Goal: Task Accomplishment & Management: Manage account settings

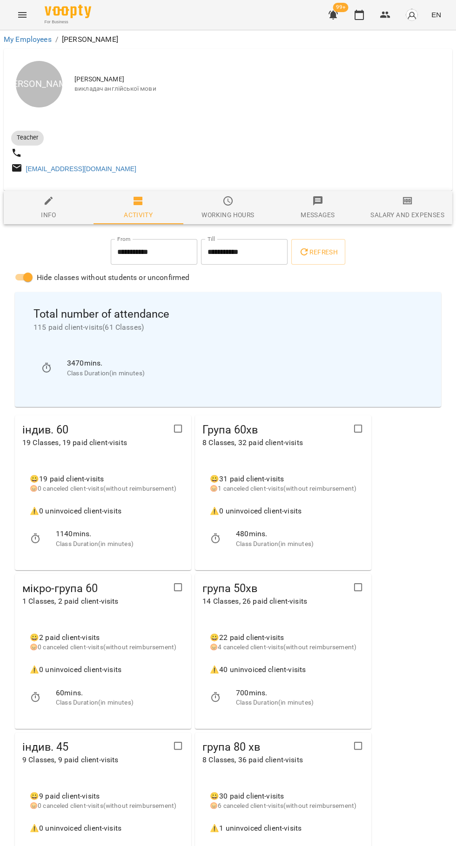
click at [358, 16] on icon "button" at bounding box center [359, 14] width 11 height 11
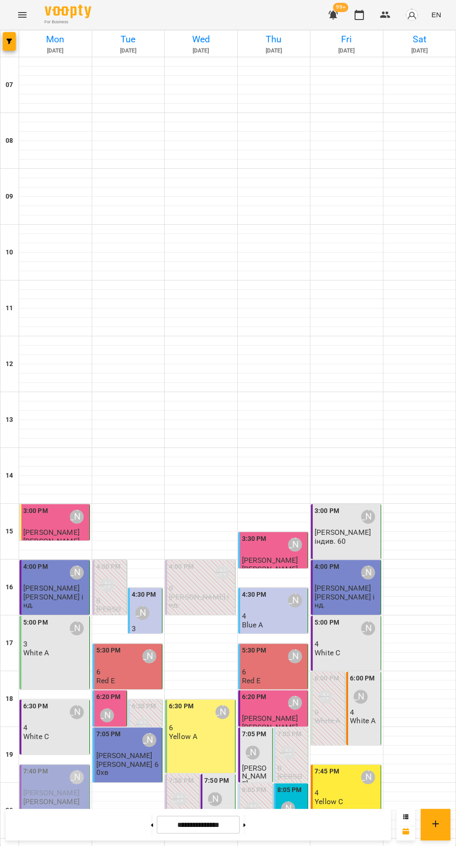
scroll to position [90, 0]
click at [400, 709] on div at bounding box center [419, 713] width 73 height 9
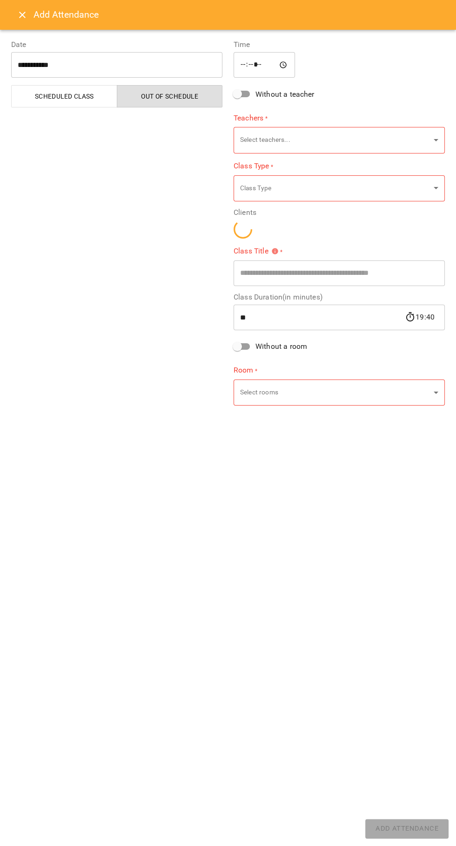
type input "**********"
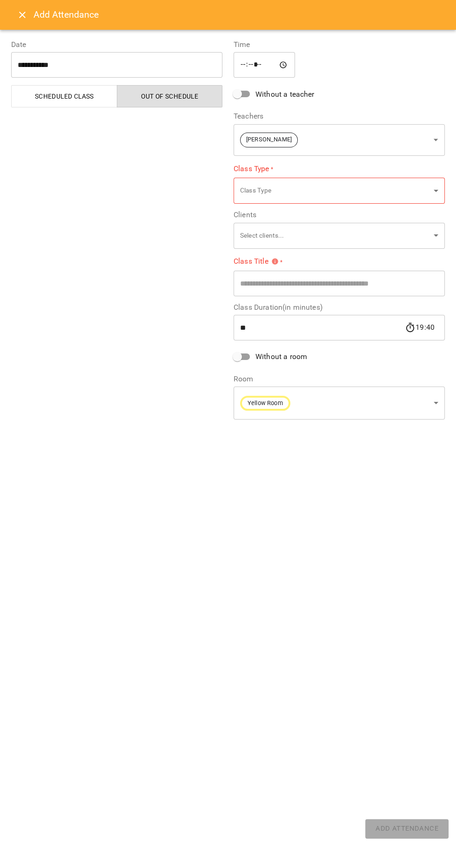
click at [22, 15] on icon "Close" at bounding box center [22, 15] width 7 height 7
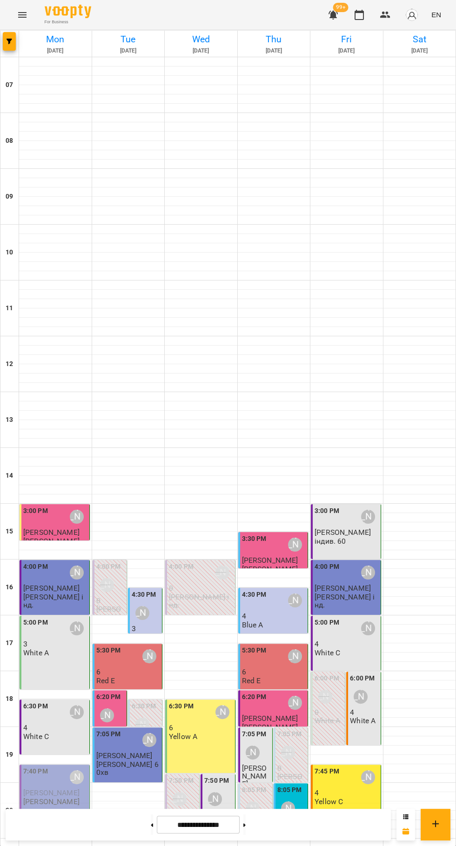
click at [367, 717] on p "White A" at bounding box center [363, 721] width 26 height 8
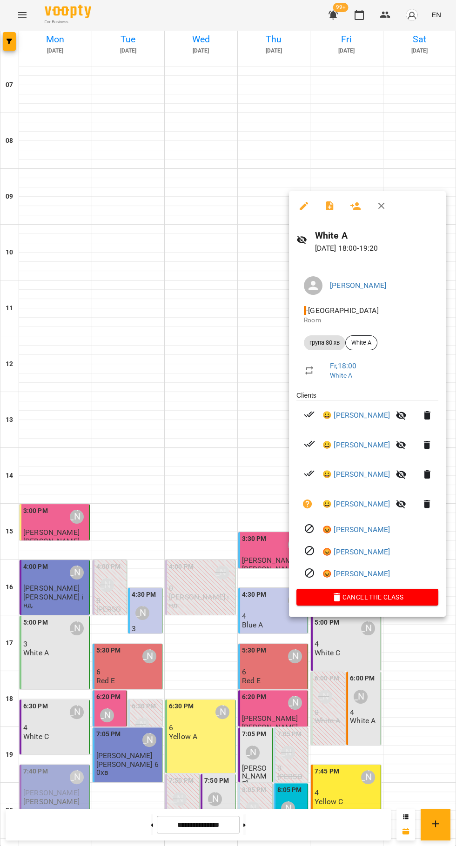
click at [428, 660] on div at bounding box center [228, 423] width 456 height 846
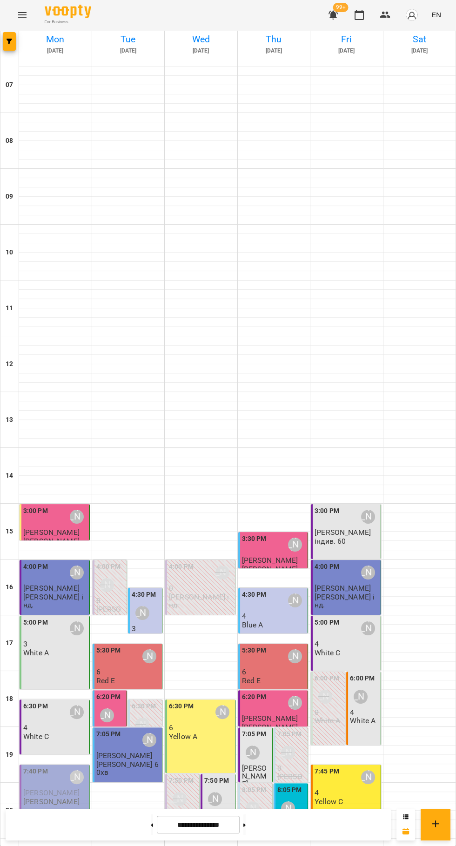
click at [383, 699] on div at bounding box center [419, 703] width 73 height 9
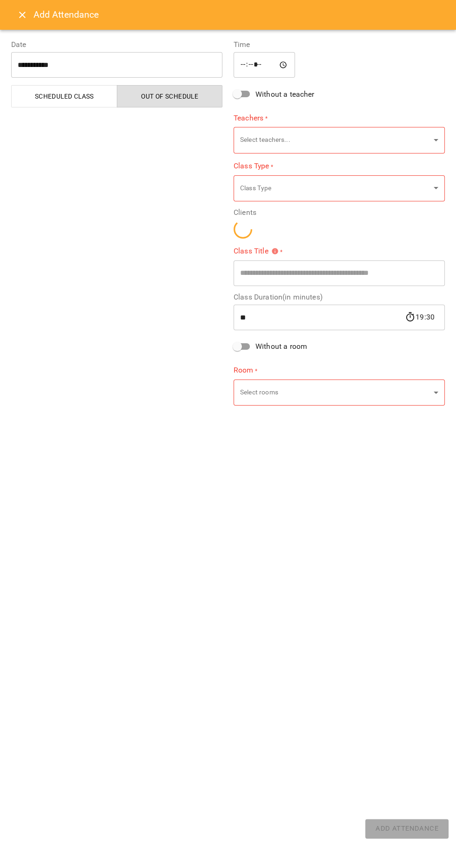
type input "**********"
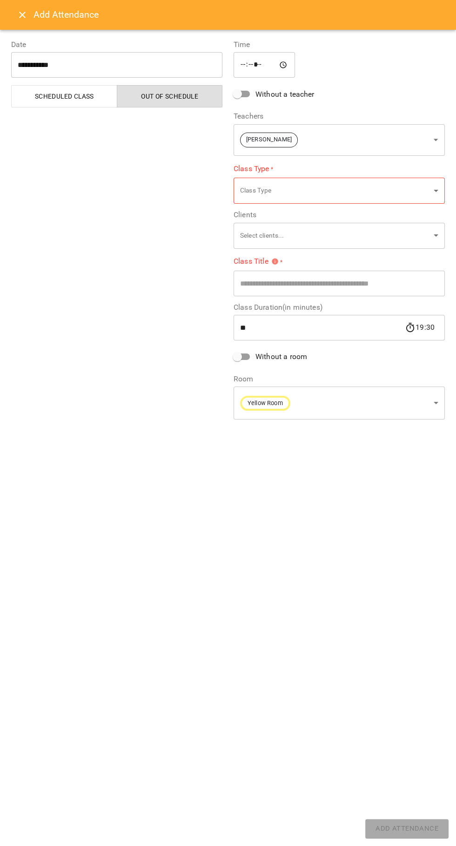
click at [22, 15] on icon "Close" at bounding box center [22, 15] width 7 height 7
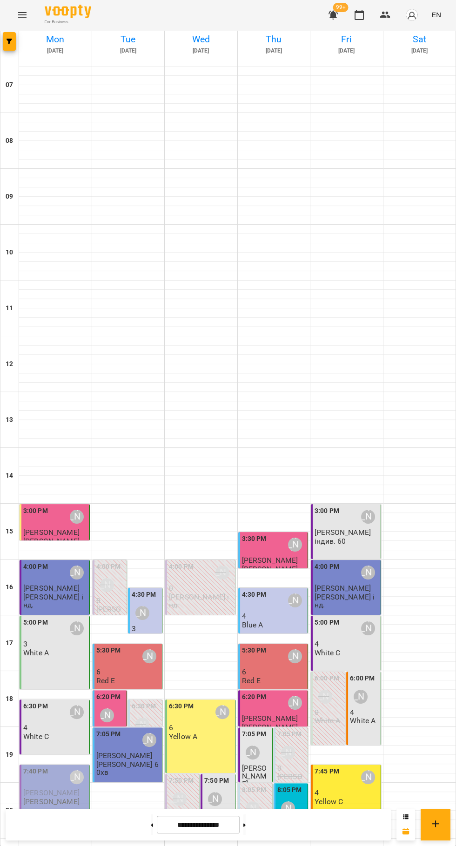
click at [377, 709] on p "4" at bounding box center [364, 713] width 28 height 8
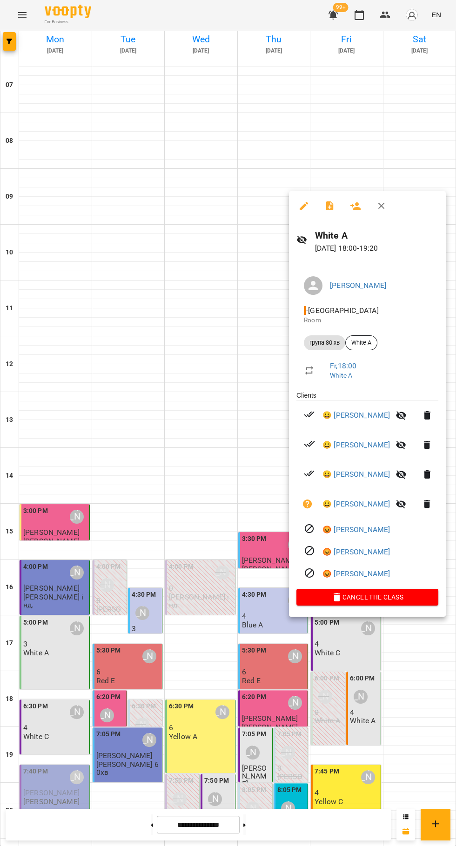
click at [324, 204] on icon "button" at bounding box center [329, 206] width 11 height 11
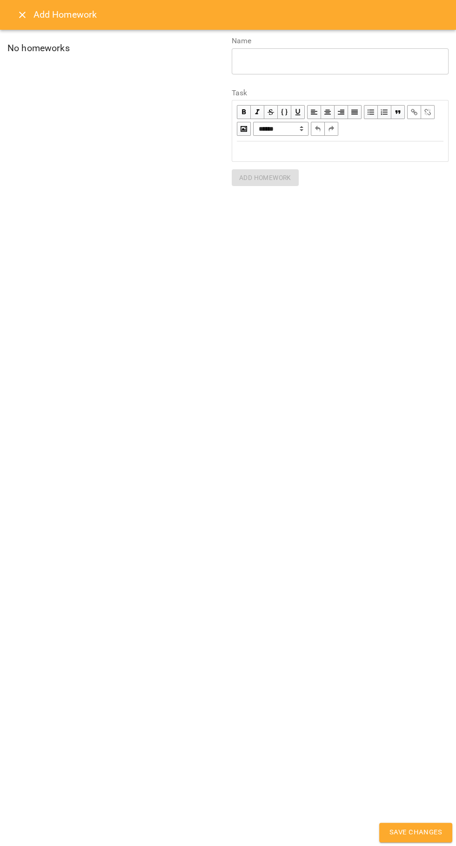
click at [408, 158] on div "Edit text" at bounding box center [340, 151] width 215 height 19
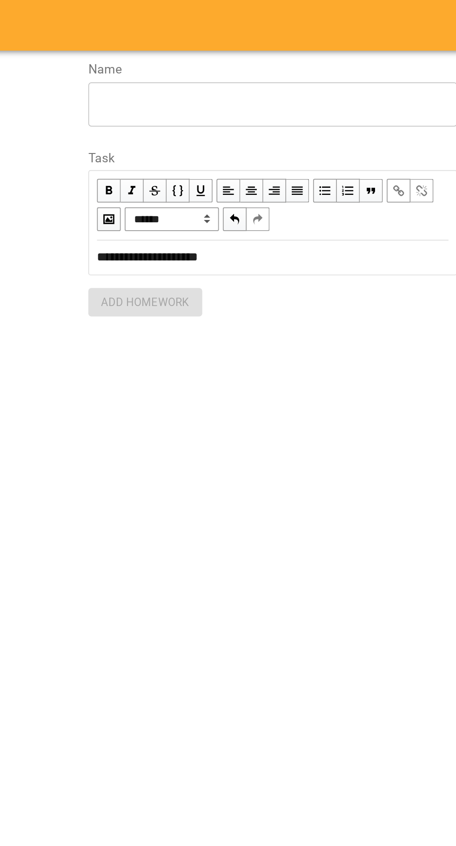
click at [399, 62] on textarea at bounding box center [340, 61] width 204 height 9
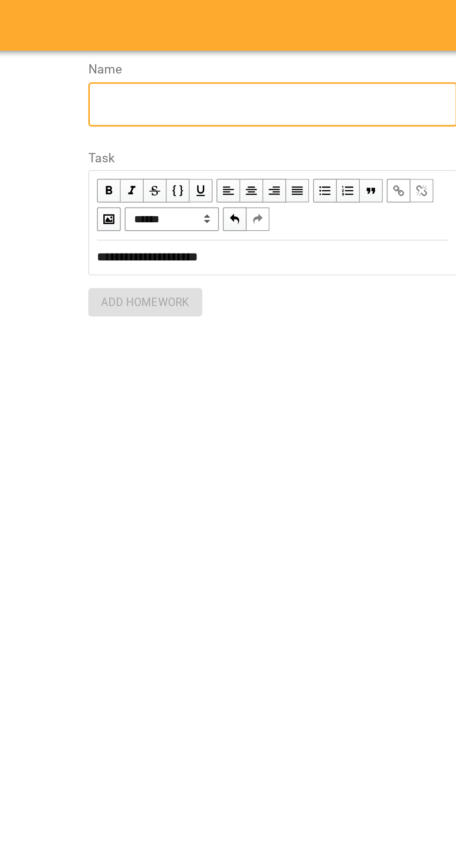
click at [361, 157] on div "**********" at bounding box center [340, 151] width 215 height 19
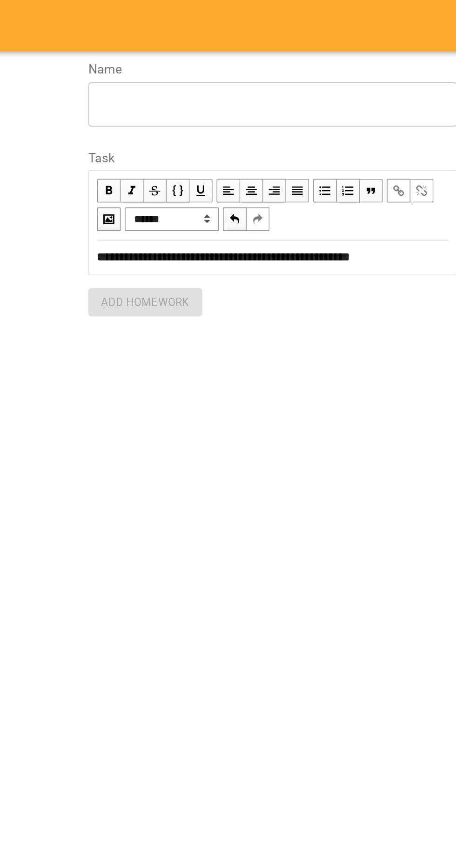
click at [405, 72] on div "* ​" at bounding box center [340, 61] width 217 height 26
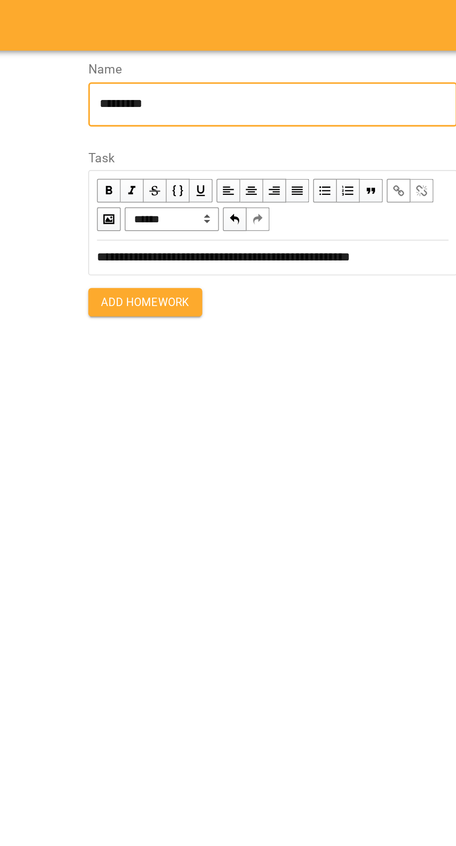
click at [350, 65] on textarea "********" at bounding box center [340, 61] width 204 height 9
type textarea "**********"
click at [280, 182] on span "Add Homework" at bounding box center [265, 177] width 52 height 11
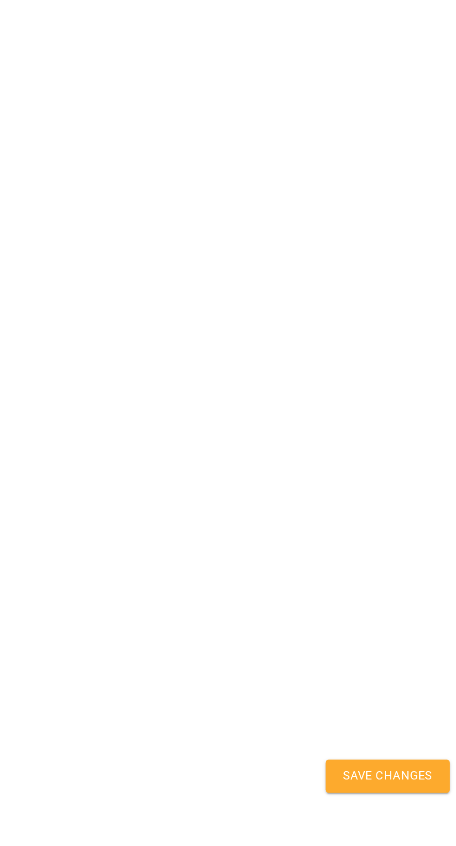
click at [408, 839] on span "Save Changes" at bounding box center [415, 833] width 53 height 12
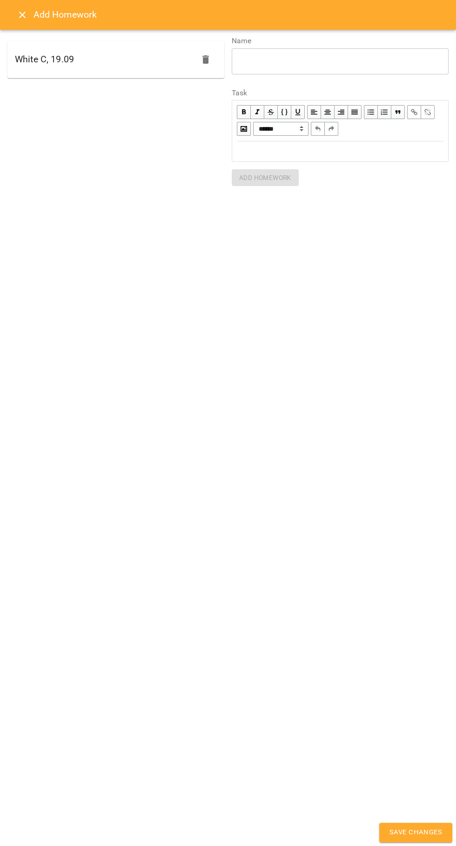
click at [345, 11] on div "Add Homework" at bounding box center [228, 15] width 456 height 30
click at [46, 20] on h6 "Add Homework" at bounding box center [65, 14] width 64 height 14
click at [21, 12] on icon "Close" at bounding box center [22, 14] width 11 height 11
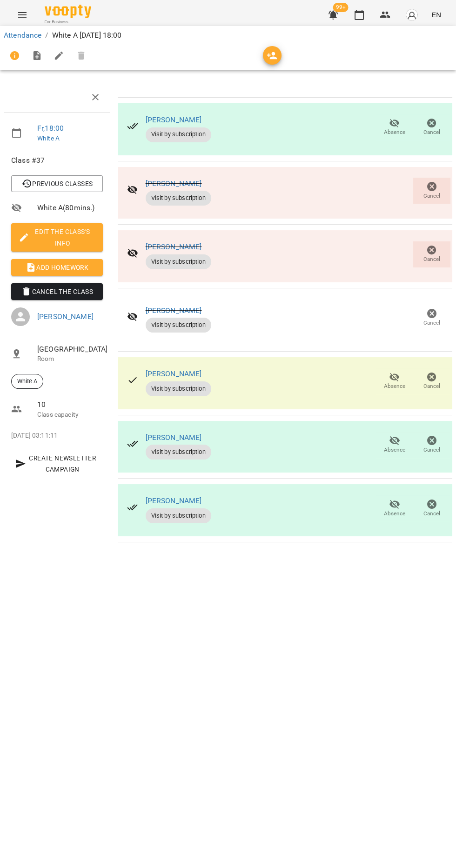
click at [360, 16] on icon "button" at bounding box center [359, 14] width 11 height 11
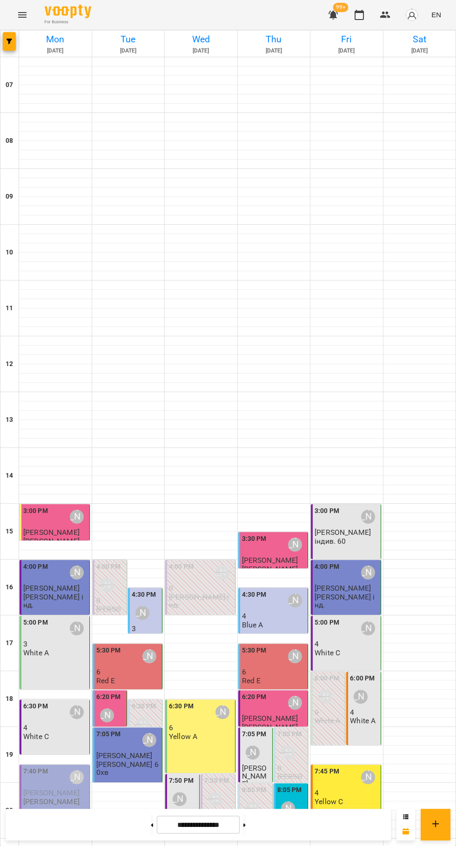
scroll to position [90, 0]
click at [379, 672] on div "6:00 PM Юлія Драгомощенко 4 White A" at bounding box center [363, 709] width 34 height 74
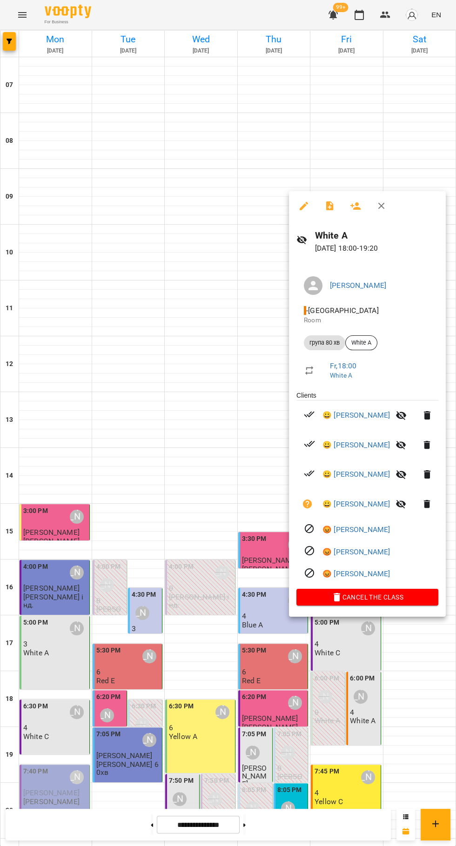
click at [422, 677] on div at bounding box center [228, 423] width 456 height 846
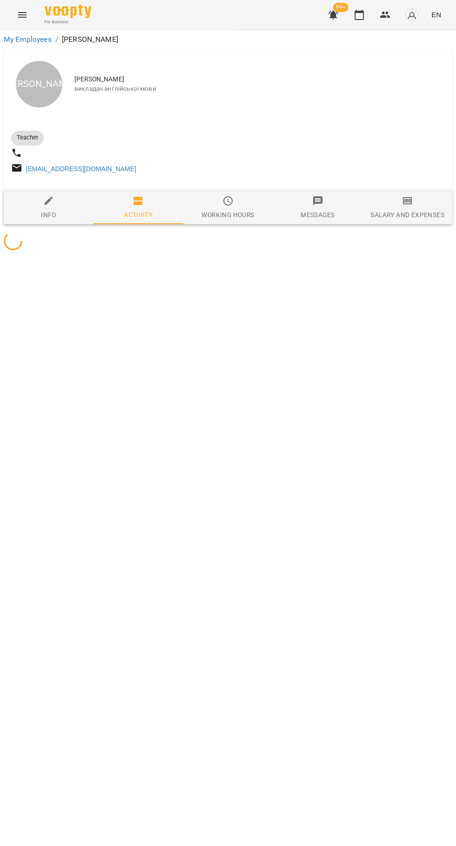
click at [360, 9] on icon "button" at bounding box center [359, 14] width 11 height 11
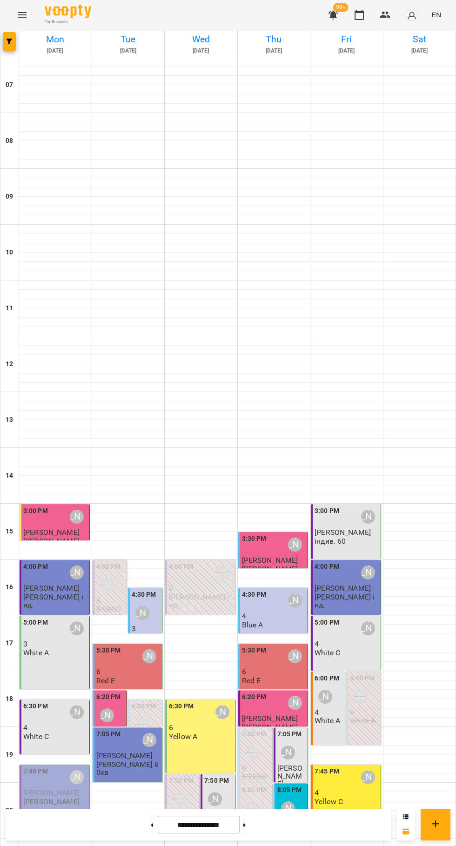
scroll to position [90, 0]
click at [355, 765] on div "7:45 PM [PERSON_NAME] 4 Yellow C" at bounding box center [346, 792] width 70 height 55
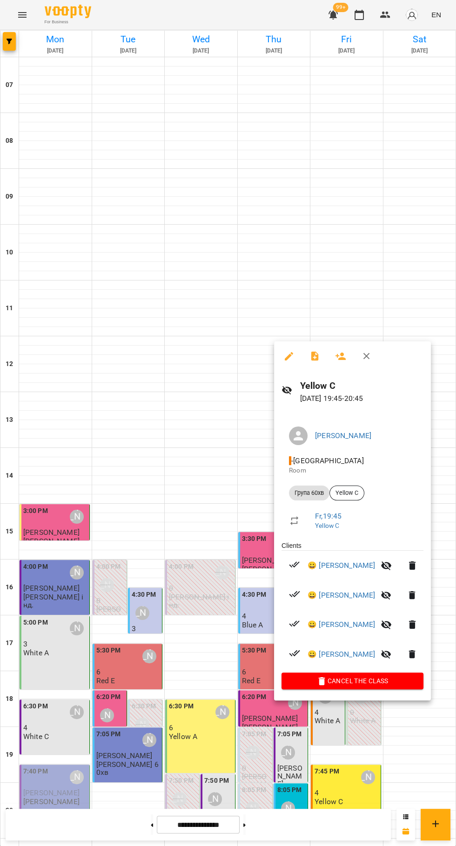
click at [314, 356] on icon "button" at bounding box center [314, 356] width 11 height 11
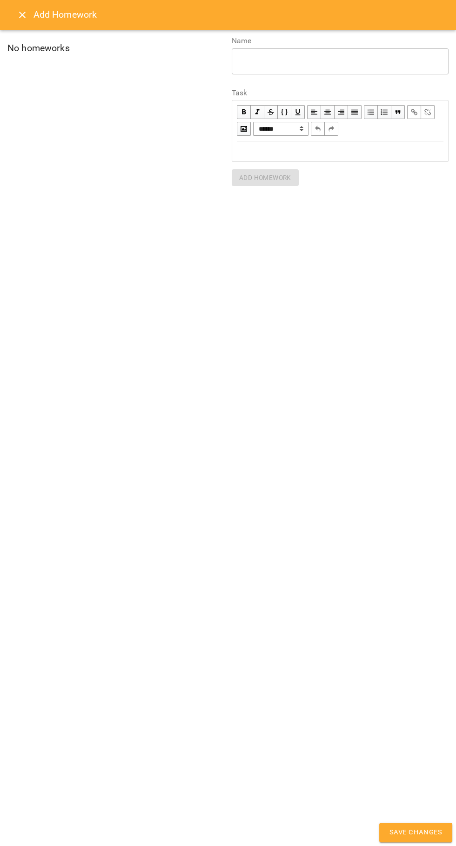
click at [22, 15] on icon "Close" at bounding box center [22, 15] width 7 height 7
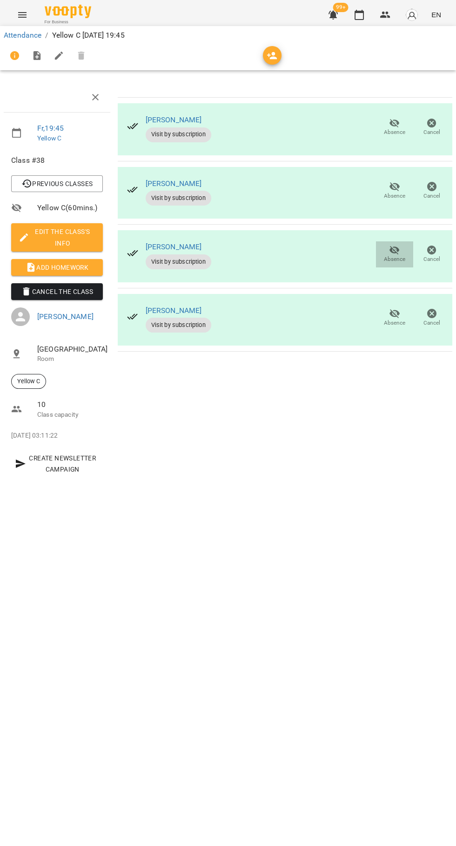
click at [405, 261] on span "Absence" at bounding box center [394, 254] width 26 height 19
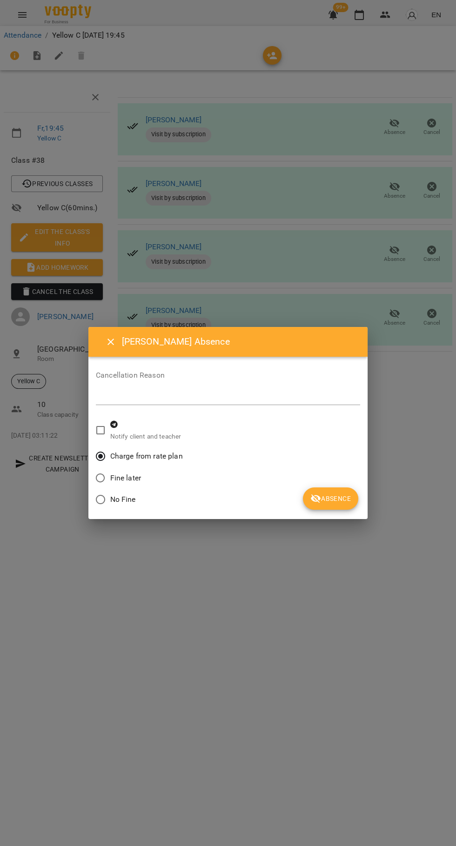
click at [341, 492] on button "Absence" at bounding box center [330, 499] width 55 height 22
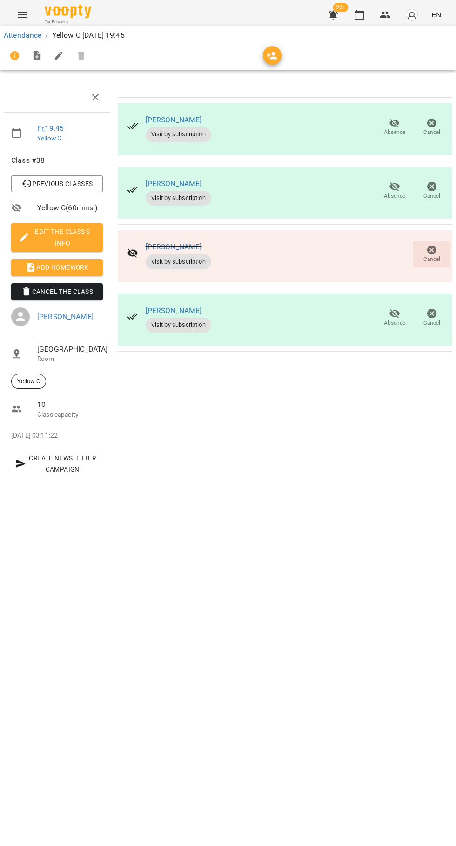
click at [54, 271] on span "Add Homework" at bounding box center [57, 267] width 77 height 11
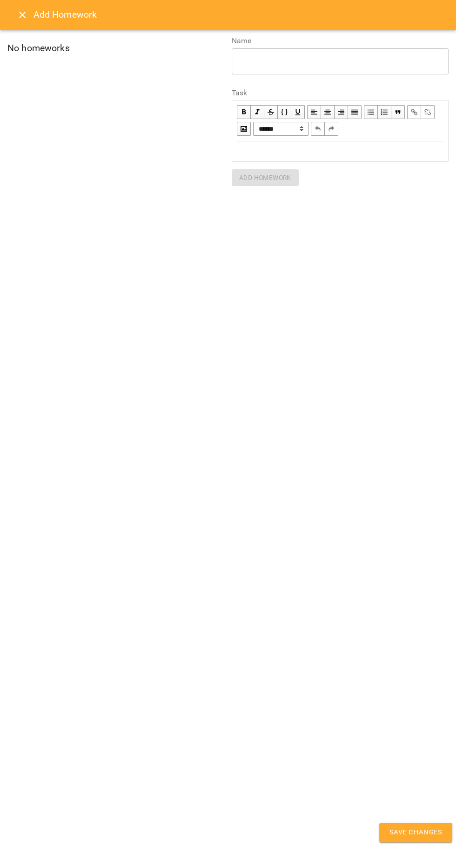
click at [262, 156] on div "Edit text" at bounding box center [340, 151] width 207 height 11
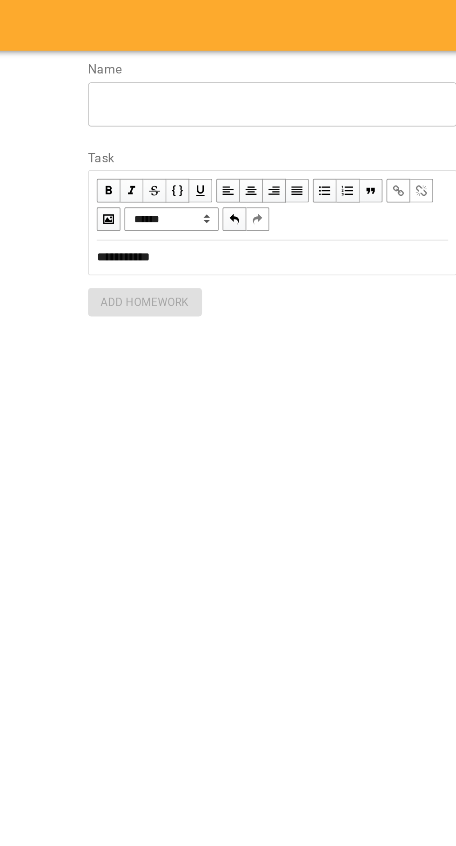
click at [260, 71] on div "* ​" at bounding box center [340, 61] width 217 height 26
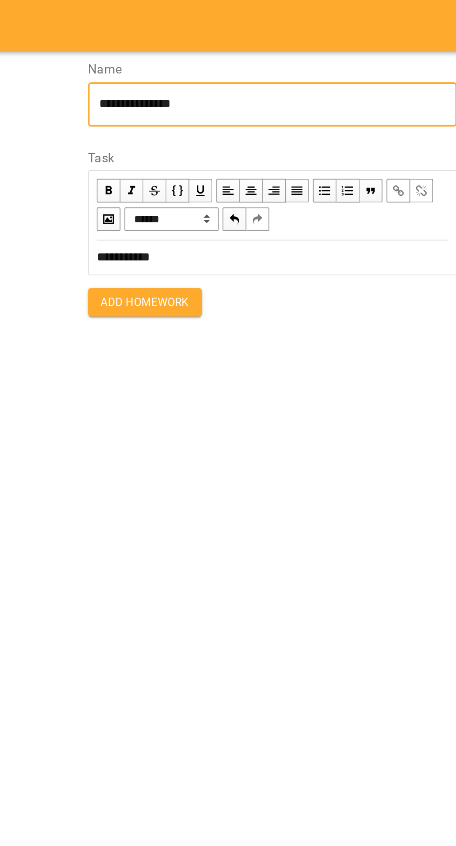
type textarea "**********"
click at [283, 182] on span "Add Homework" at bounding box center [265, 177] width 52 height 11
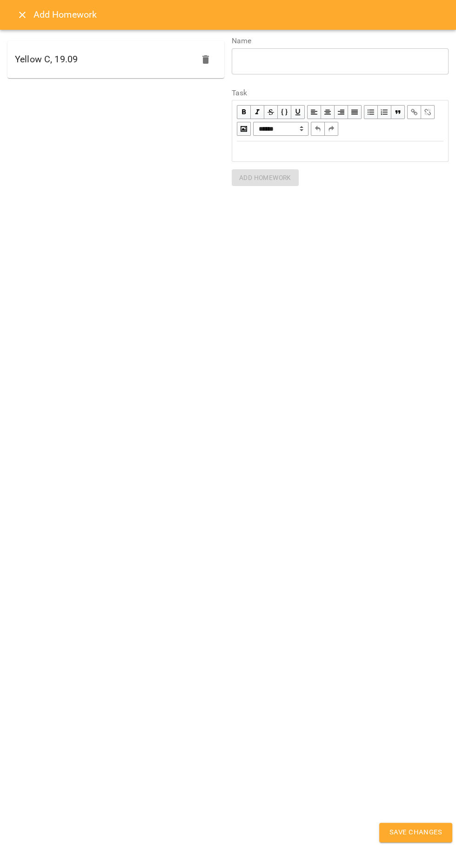
click at [421, 832] on span "Save Changes" at bounding box center [415, 833] width 53 height 12
